Goal: Task Accomplishment & Management: Complete application form

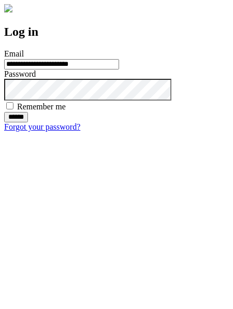
type input "**********"
click at [28, 122] on input "******" at bounding box center [16, 117] width 24 height 10
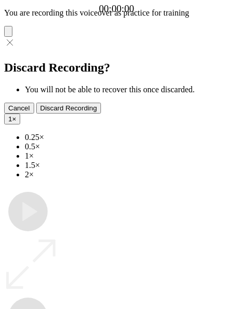
type input "**********"
